Goal: Find specific page/section

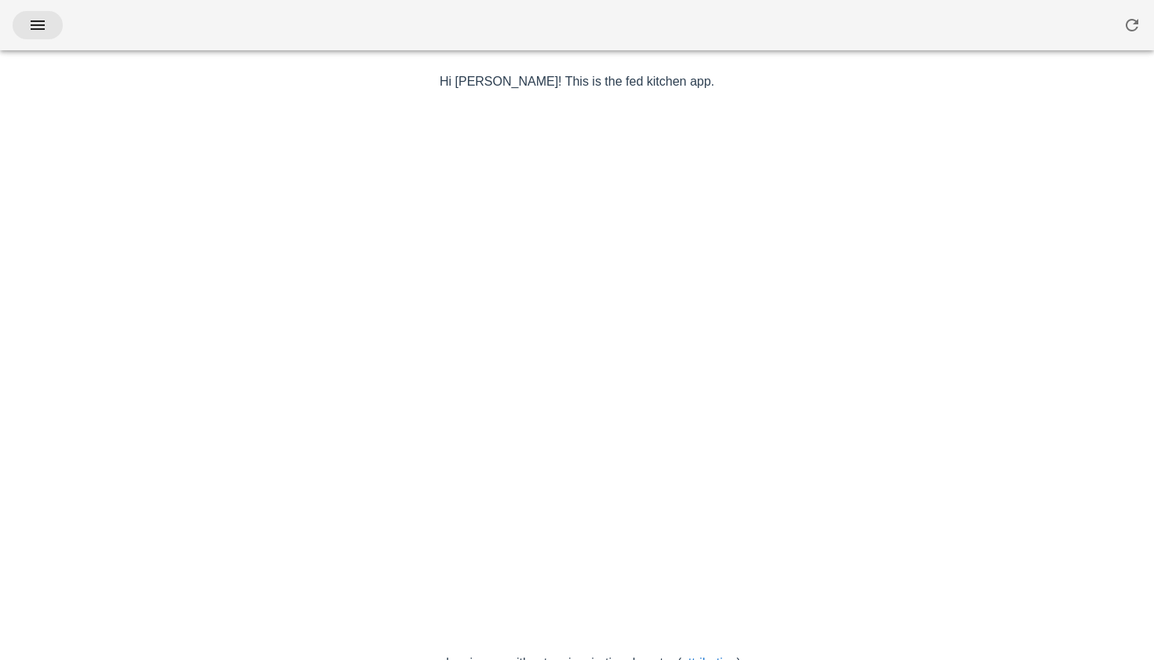
click at [44, 31] on icon "button" at bounding box center [37, 25] width 19 height 19
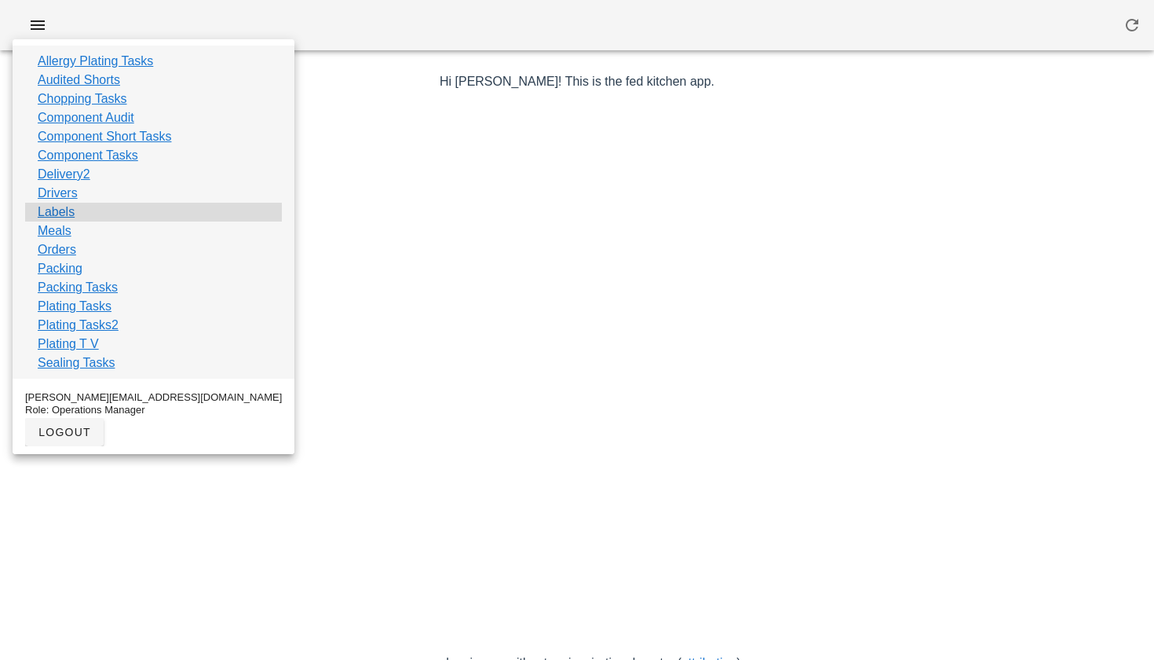
click at [52, 210] on link "Labels" at bounding box center [56, 212] width 37 height 19
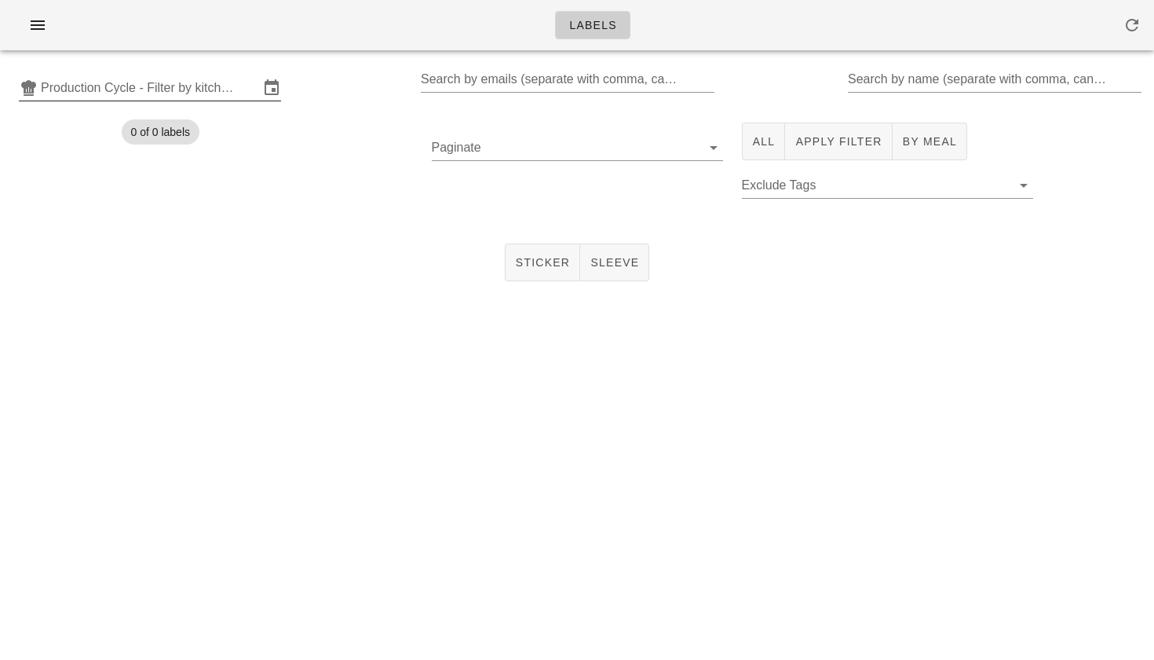
click at [67, 92] on input "Production Cycle - Filter by kitchen production schedules" at bounding box center [150, 87] width 218 height 25
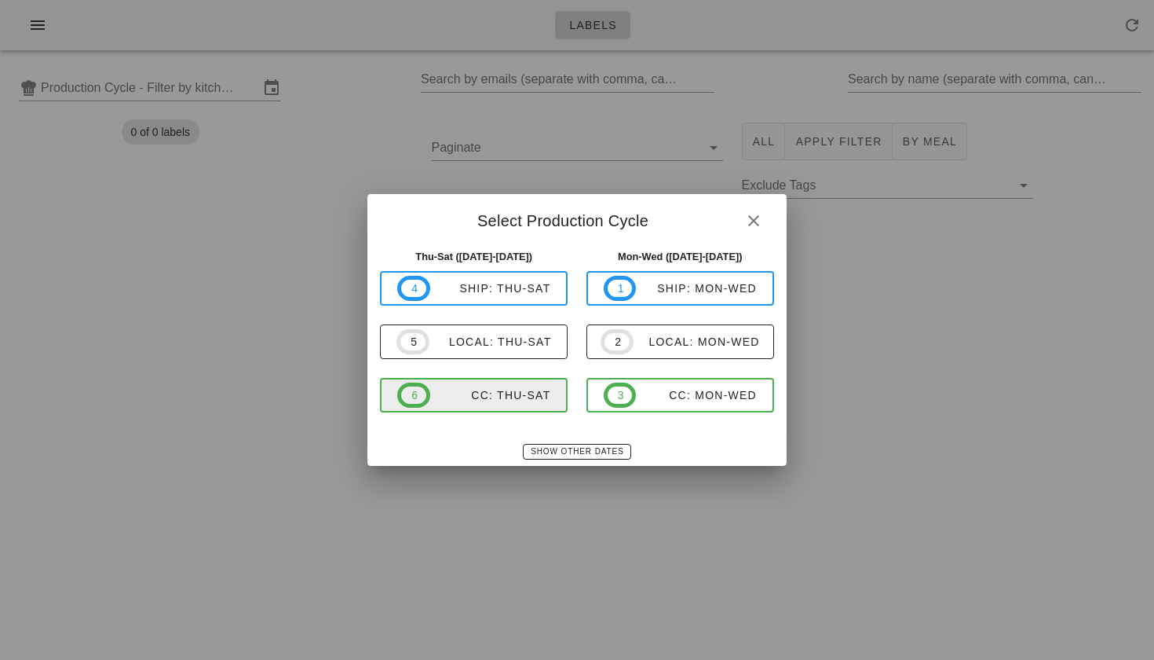
click at [484, 403] on span "6 CC: Thu-Sat" at bounding box center [473, 394] width 153 height 25
type input "CC: Thu-Sat ([DATE]-[DATE])"
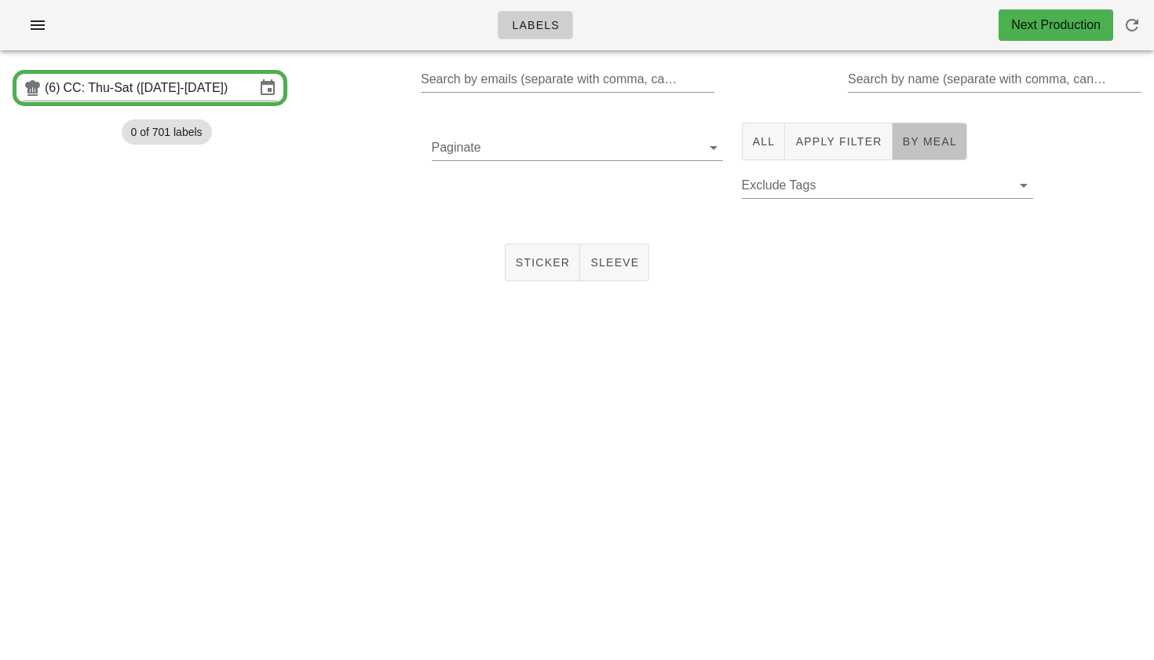
click at [923, 153] on button "By Meal" at bounding box center [930, 141] width 75 height 38
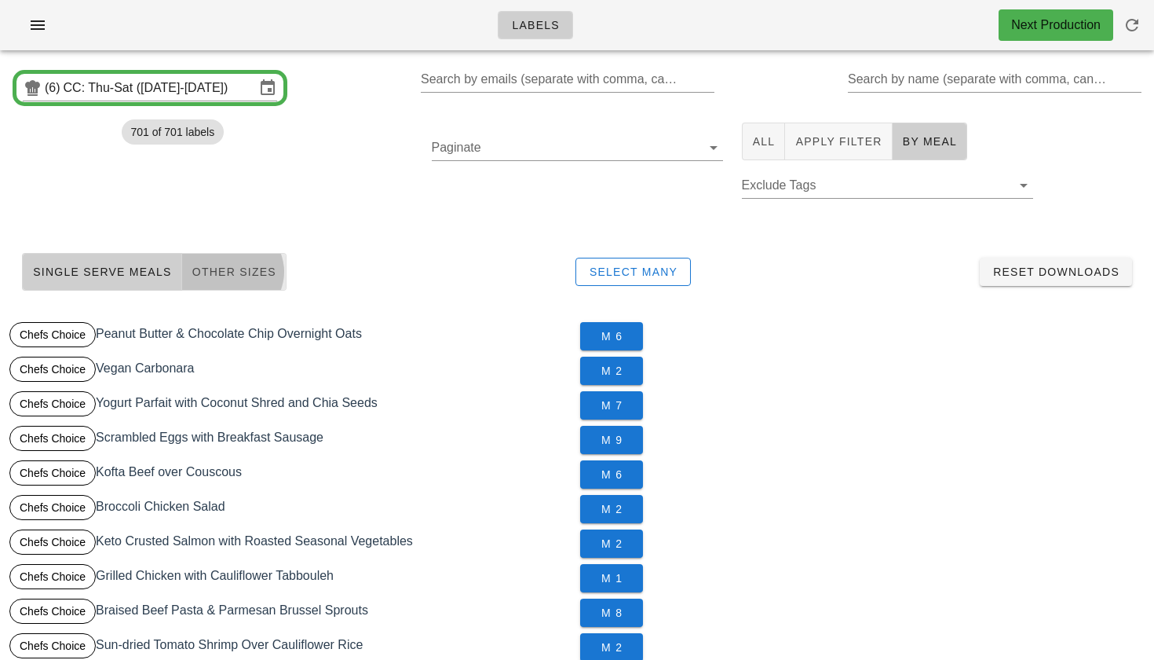
click at [253, 270] on span "Other Sizes" at bounding box center [234, 271] width 85 height 13
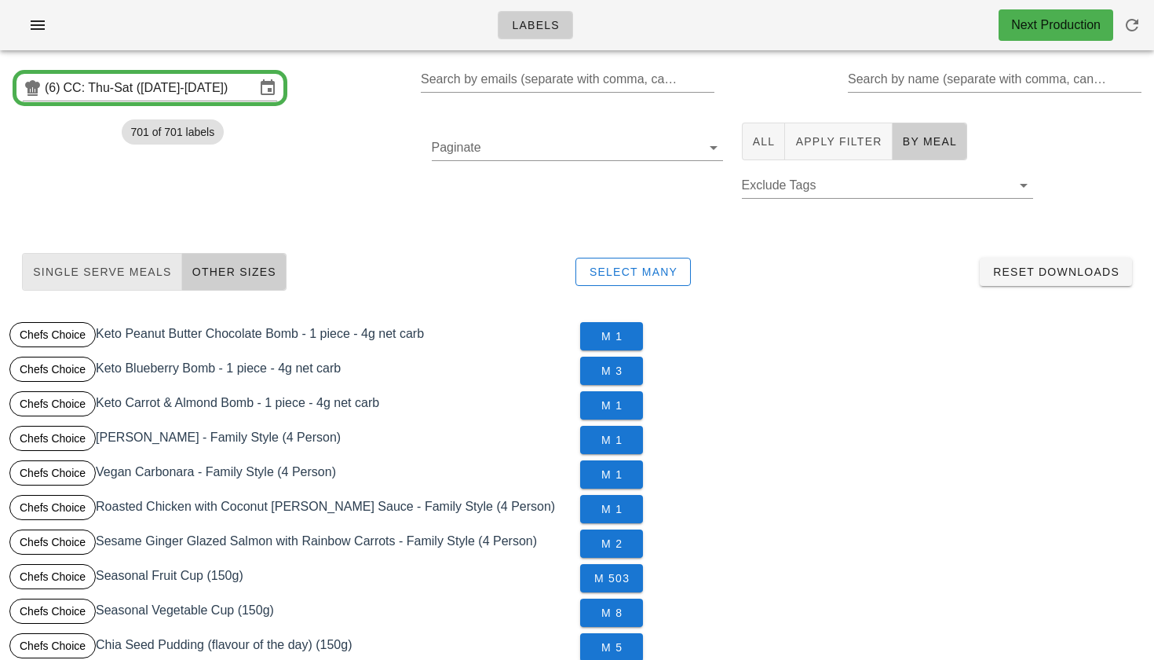
click at [152, 276] on span "Single Serve Meals" at bounding box center [102, 271] width 140 height 13
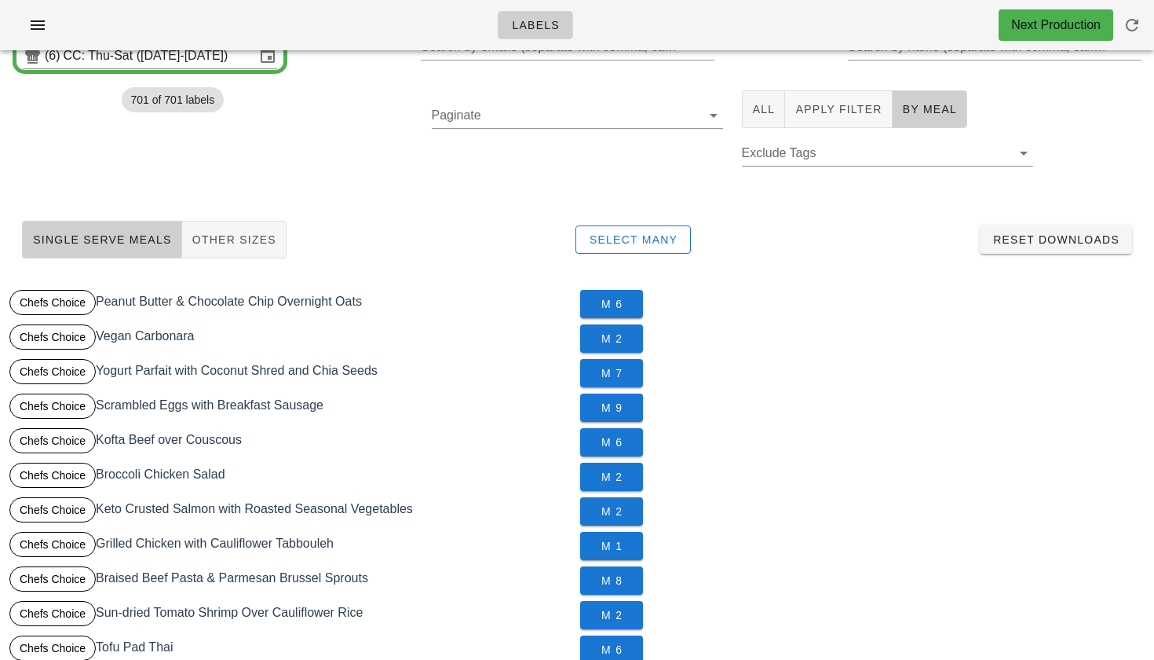
scroll to position [29, 1]
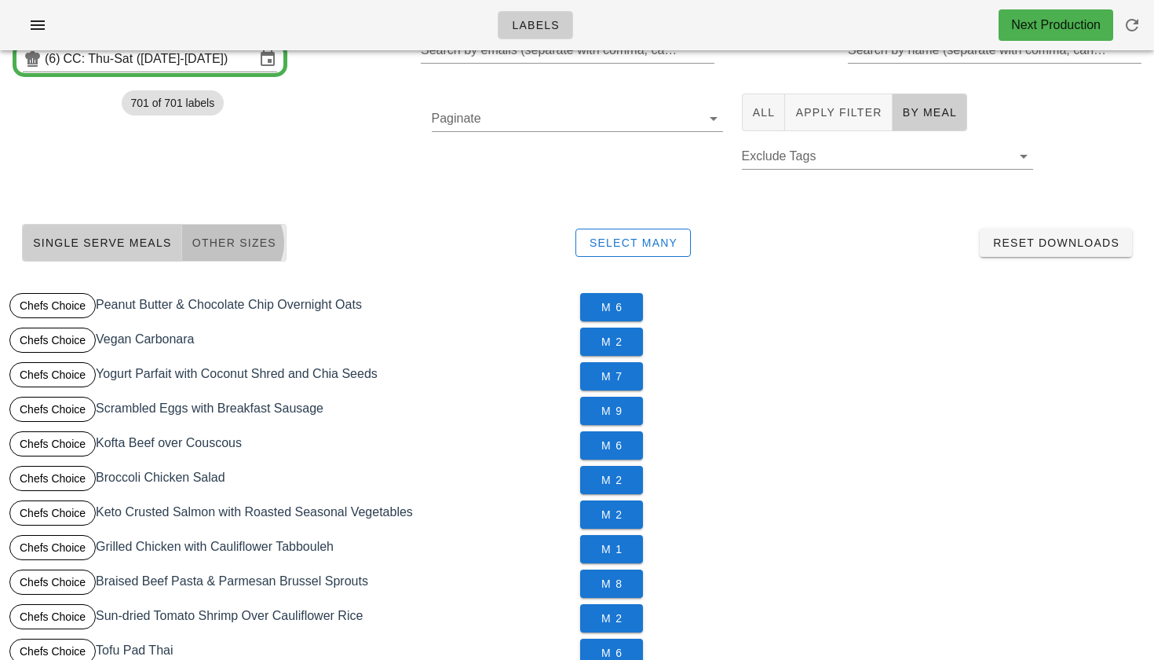
click at [230, 230] on button "Other Sizes" at bounding box center [234, 243] width 104 height 38
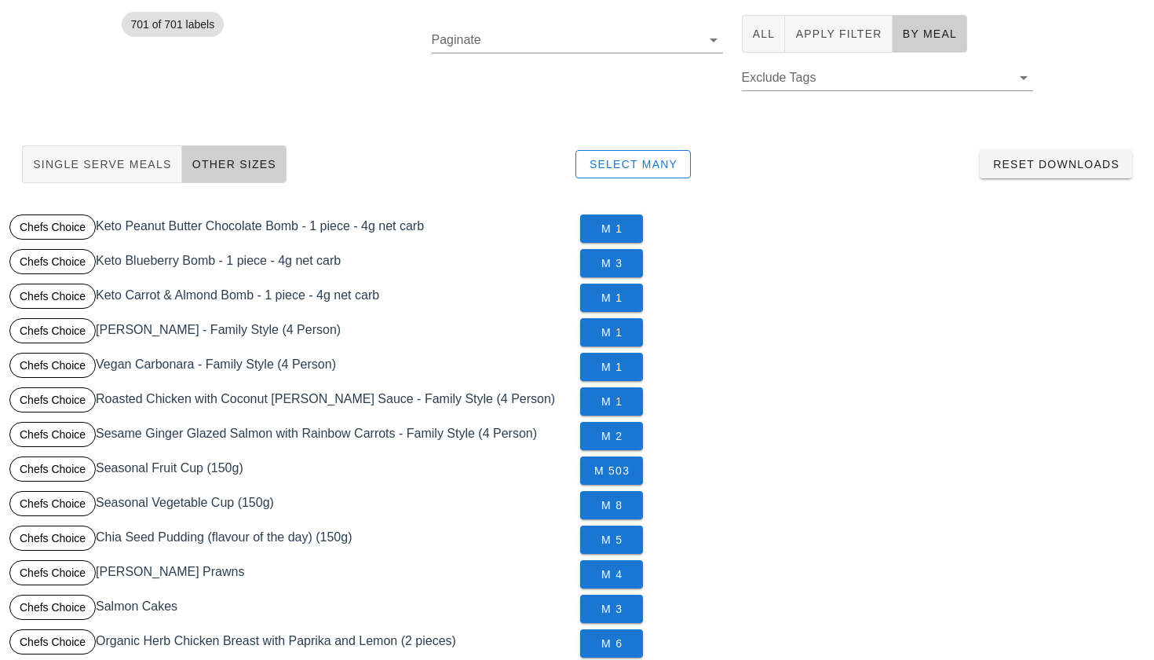
scroll to position [113, 0]
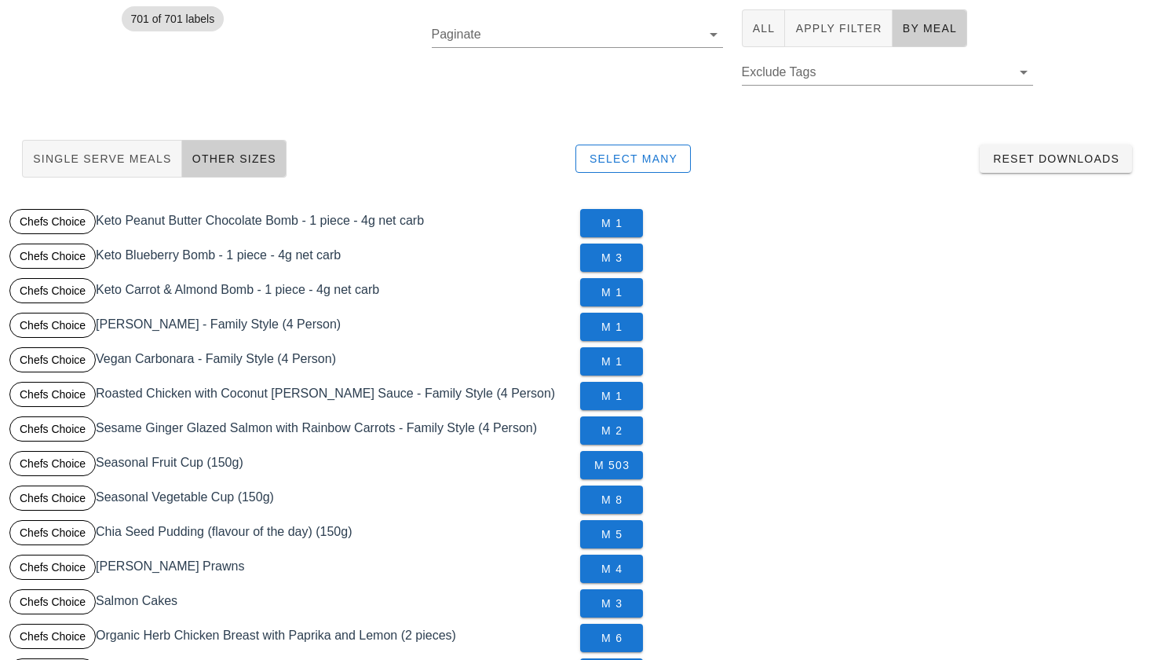
click at [241, 306] on div "Chefs Choice [PERSON_NAME] & Almond Bomb - 1 piece - 4g net carb" at bounding box center [291, 292] width 571 height 35
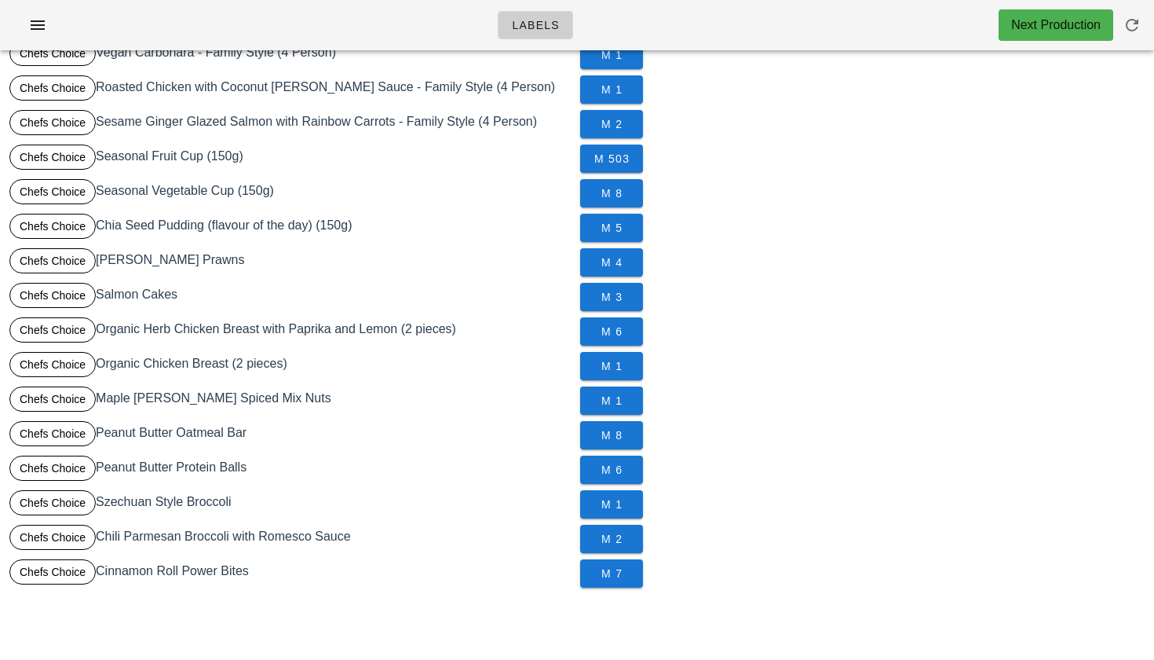
scroll to position [419, 0]
click at [607, 545] on span "M 2" at bounding box center [612, 538] width 38 height 13
click at [612, 502] on span "M 1" at bounding box center [612, 504] width 38 height 13
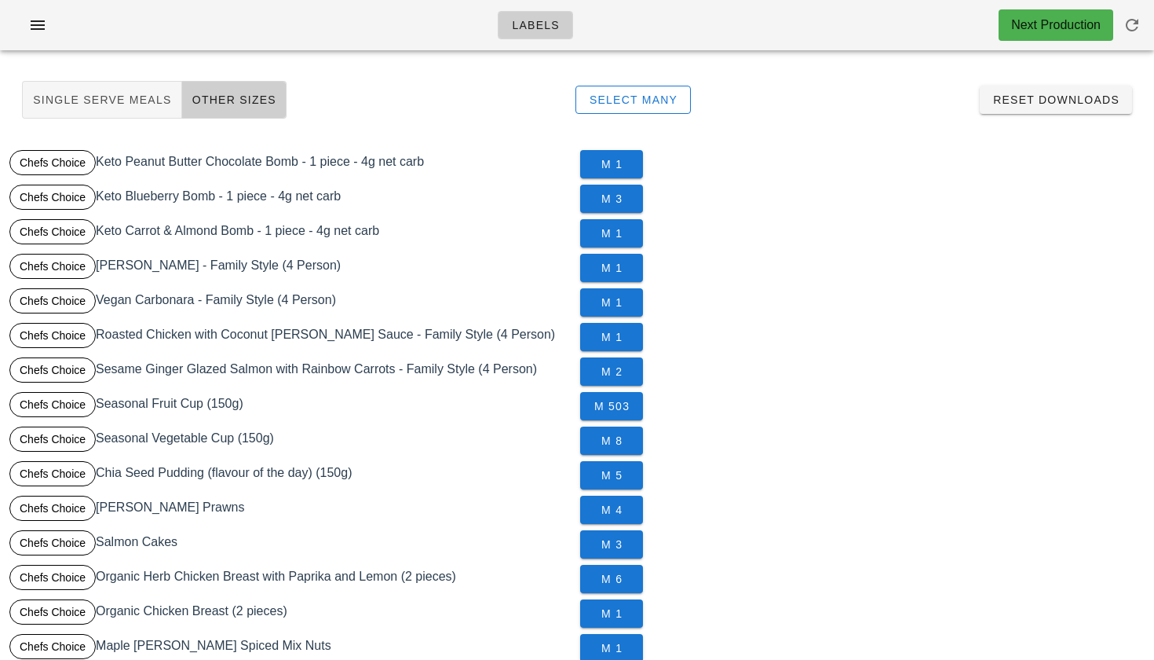
scroll to position [160, 0]
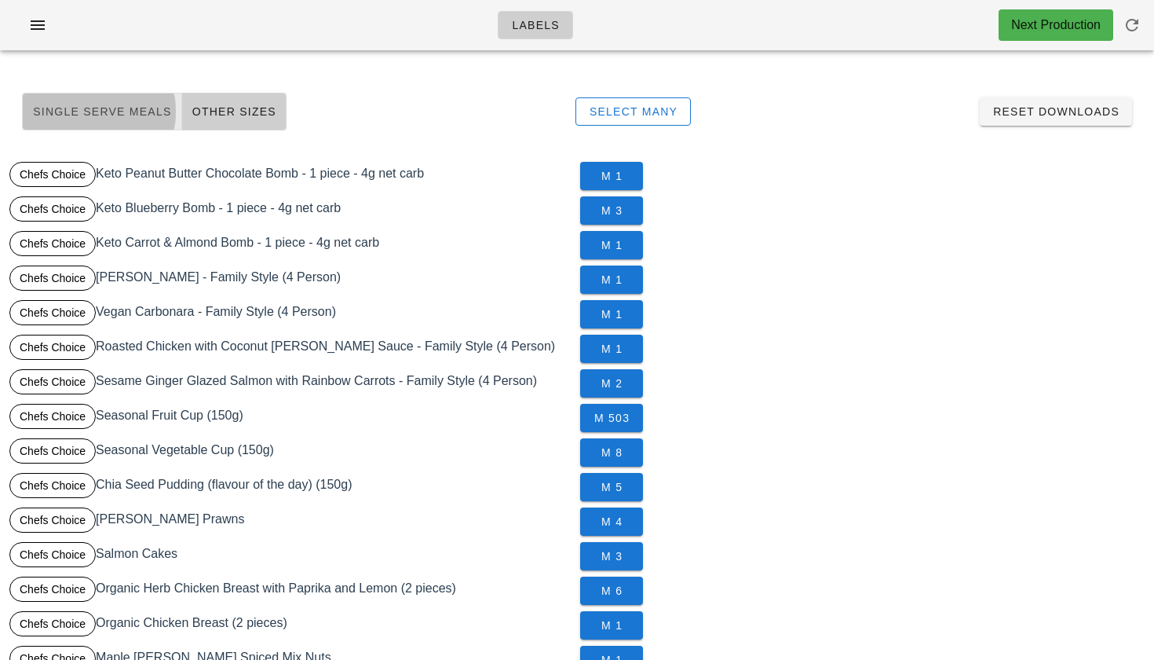
click at [120, 108] on span "Single Serve Meals" at bounding box center [102, 111] width 140 height 13
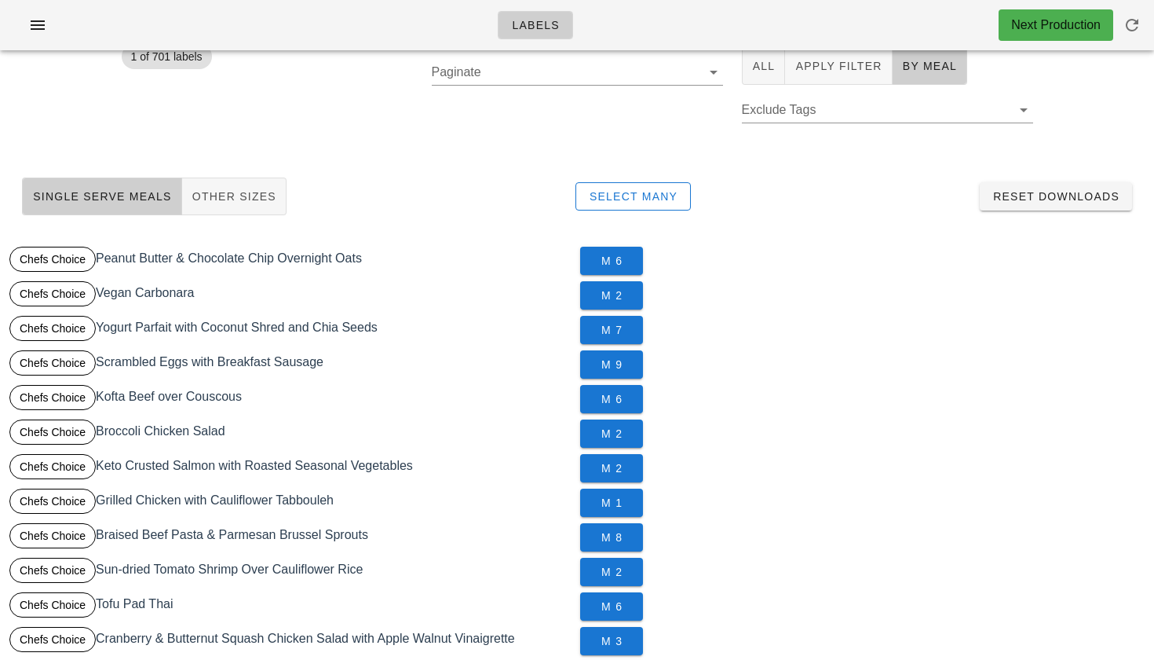
scroll to position [70, 0]
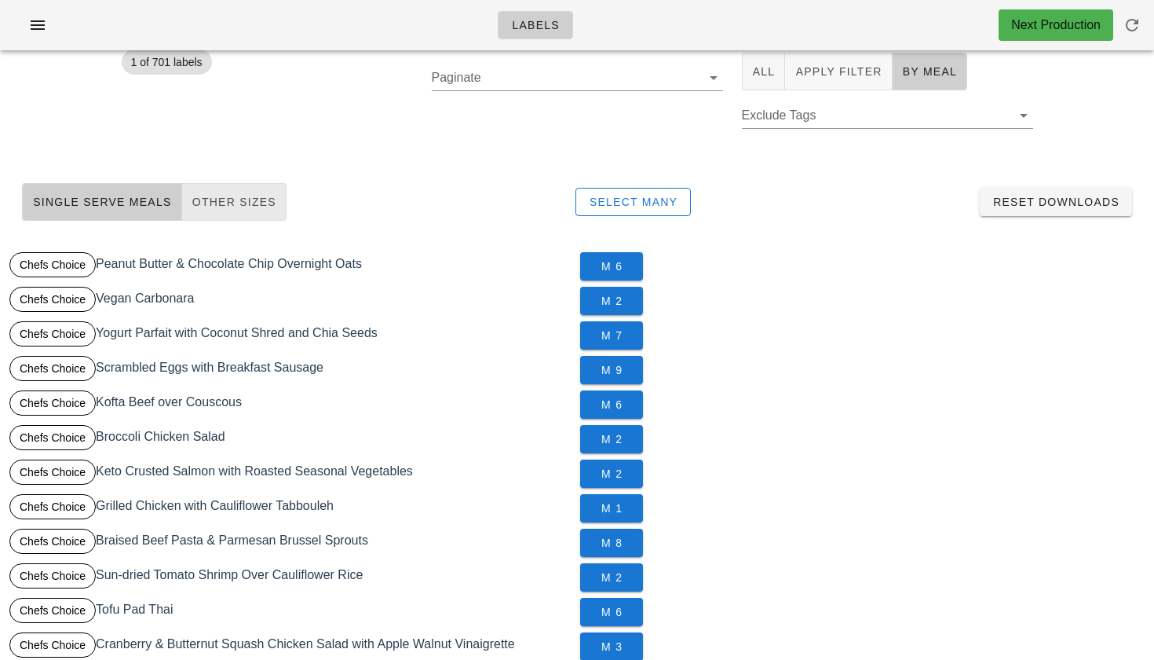
click at [226, 213] on button "Other Sizes" at bounding box center [234, 202] width 104 height 38
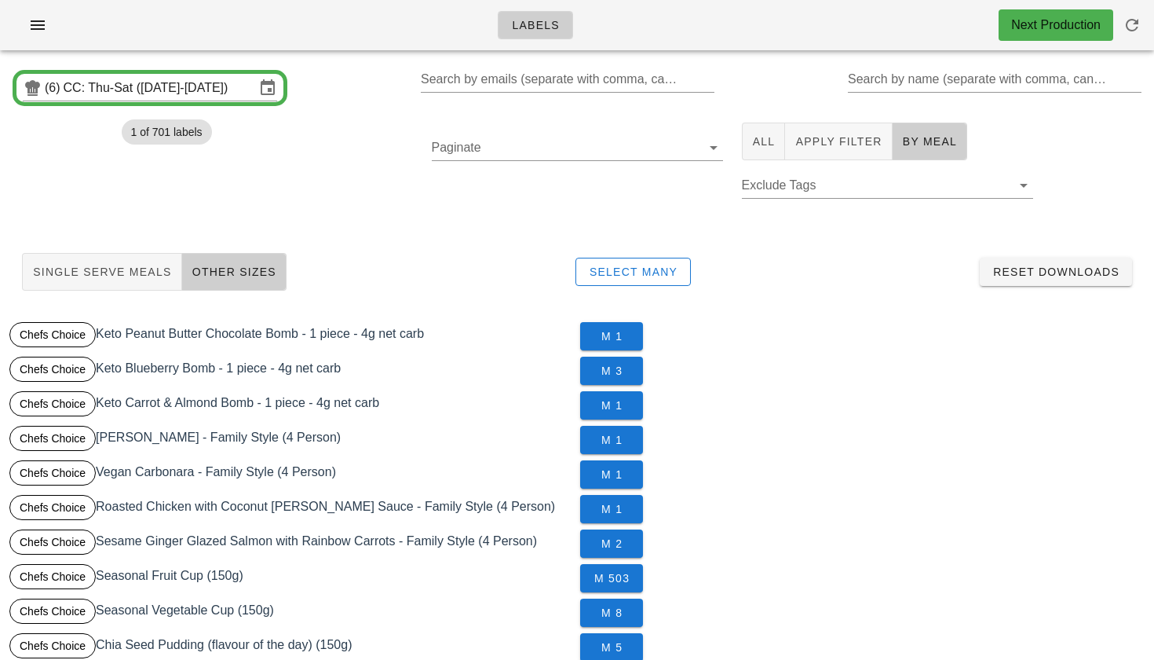
scroll to position [0, 0]
click at [127, 288] on button "Single Serve Meals" at bounding box center [102, 272] width 160 height 38
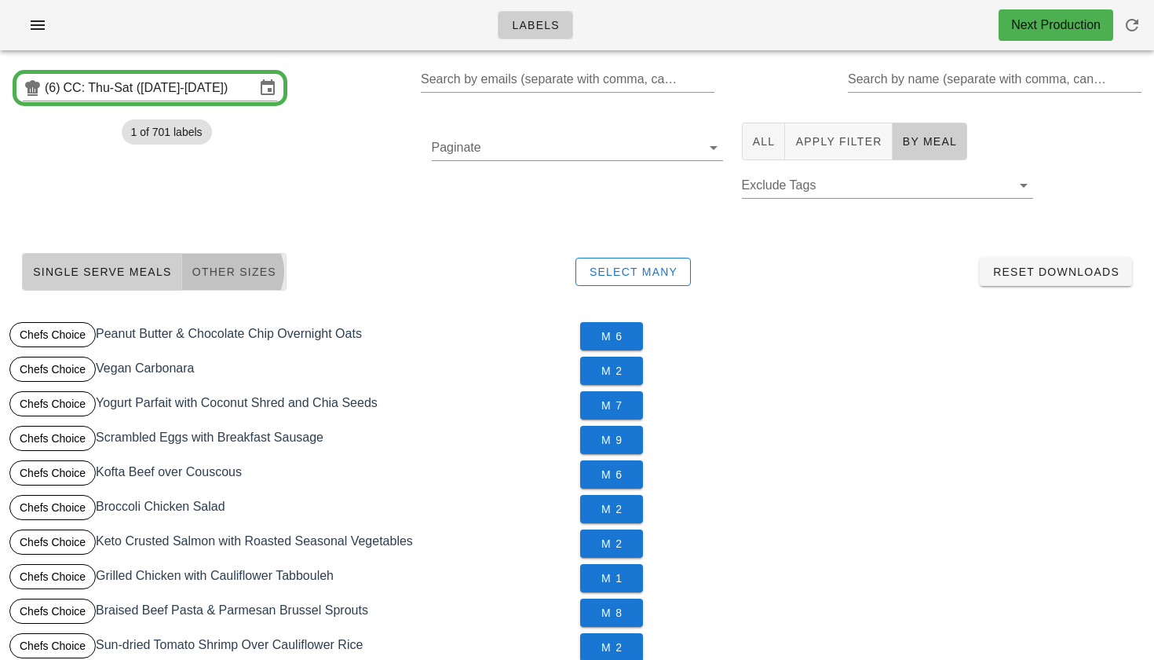
click at [208, 276] on span "Other Sizes" at bounding box center [234, 271] width 85 height 13
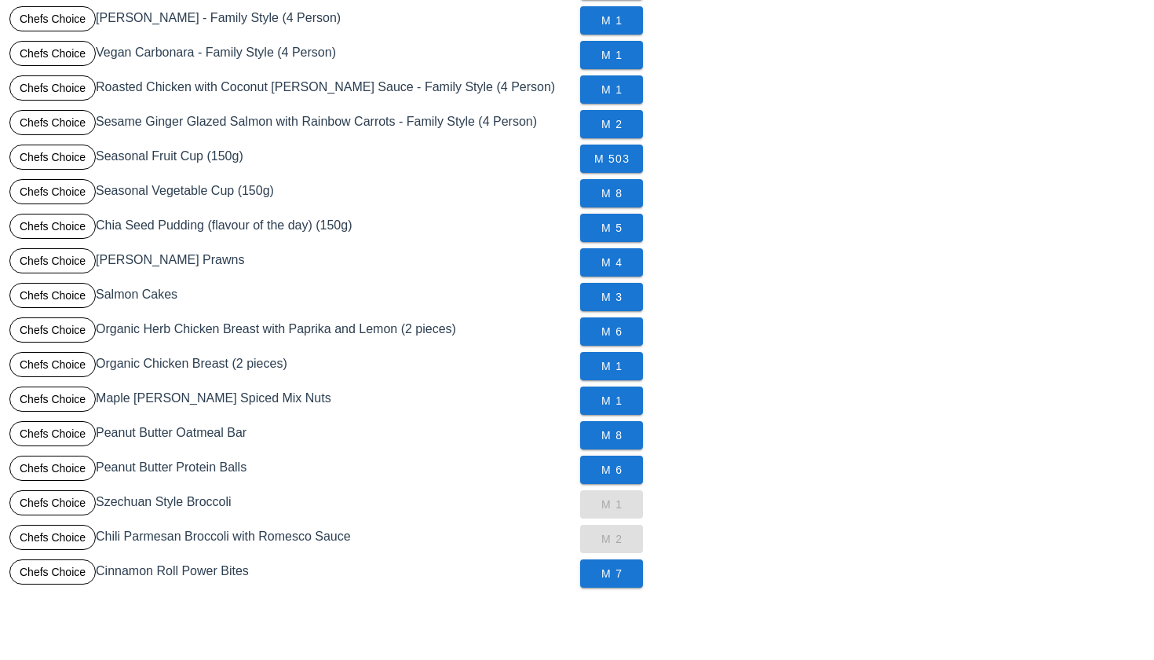
scroll to position [419, 0]
click at [104, 535] on div "Chefs Choice Chili Parmesan Broccoli with Romesco Sauce" at bounding box center [291, 538] width 571 height 35
drag, startPoint x: 100, startPoint y: 535, endPoint x: 375, endPoint y: 543, distance: 274.9
click at [375, 543] on div "Chefs Choice Chili Parmesan Broccoli with Romesco Sauce" at bounding box center [291, 538] width 571 height 35
copy div "Chili Parmesan Broccoli with Romesco Sauce"
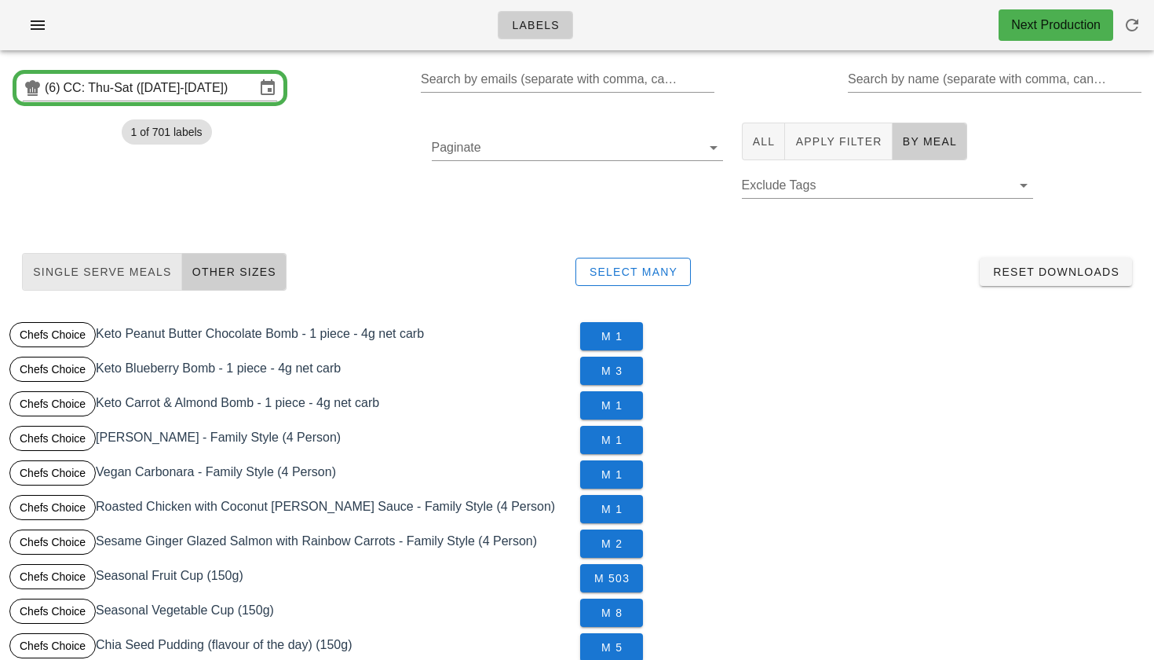
scroll to position [-1, 0]
click at [112, 268] on span "Single Serve Meals" at bounding box center [102, 271] width 140 height 13
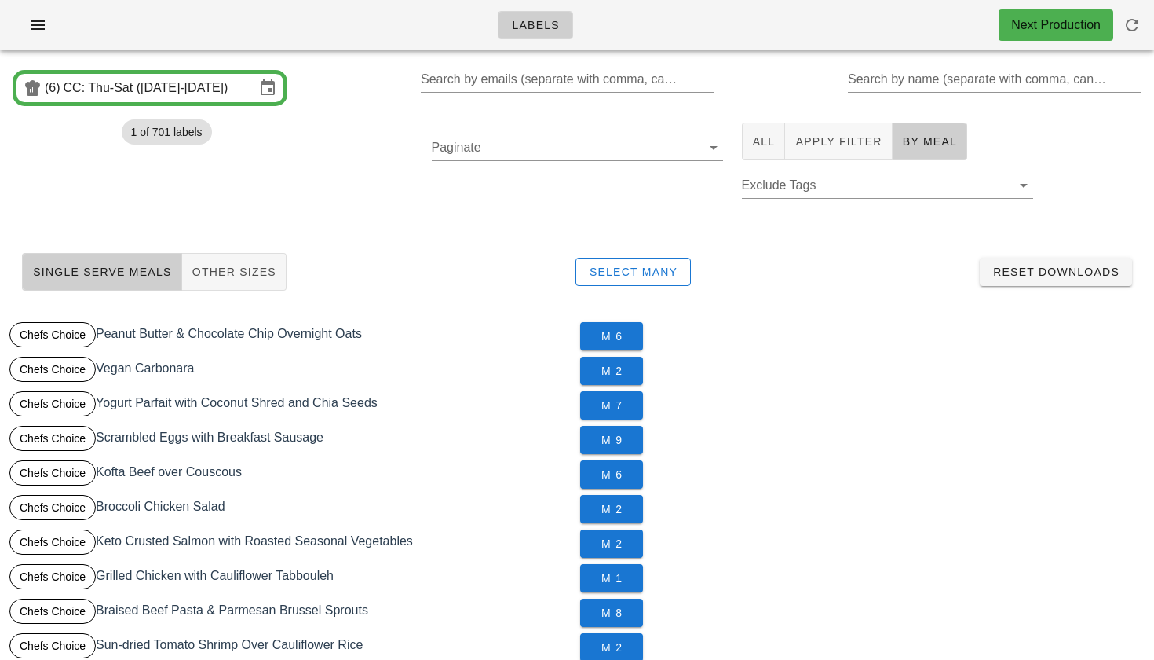
scroll to position [0, 0]
click at [224, 291] on div "Single Serve Meals Other Sizes Select Many Reset Downloads" at bounding box center [576, 272] width 1135 height 50
click at [223, 271] on span "Other Sizes" at bounding box center [234, 271] width 85 height 13
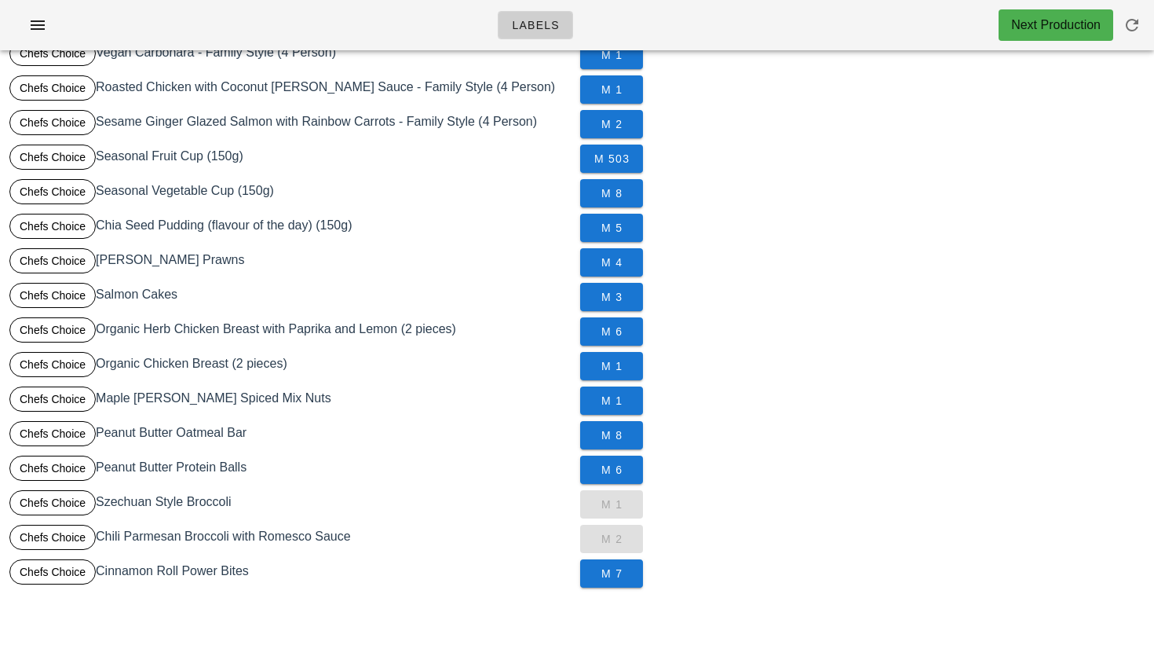
scroll to position [419, 0]
